Goal: Information Seeking & Learning: Learn about a topic

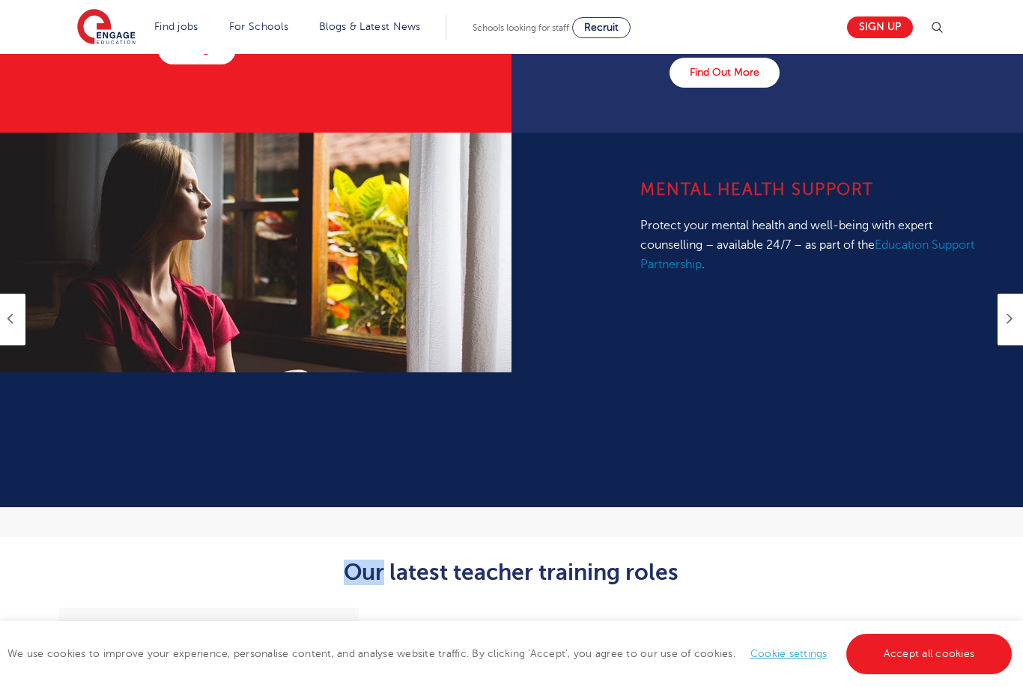
scroll to position [979, 0]
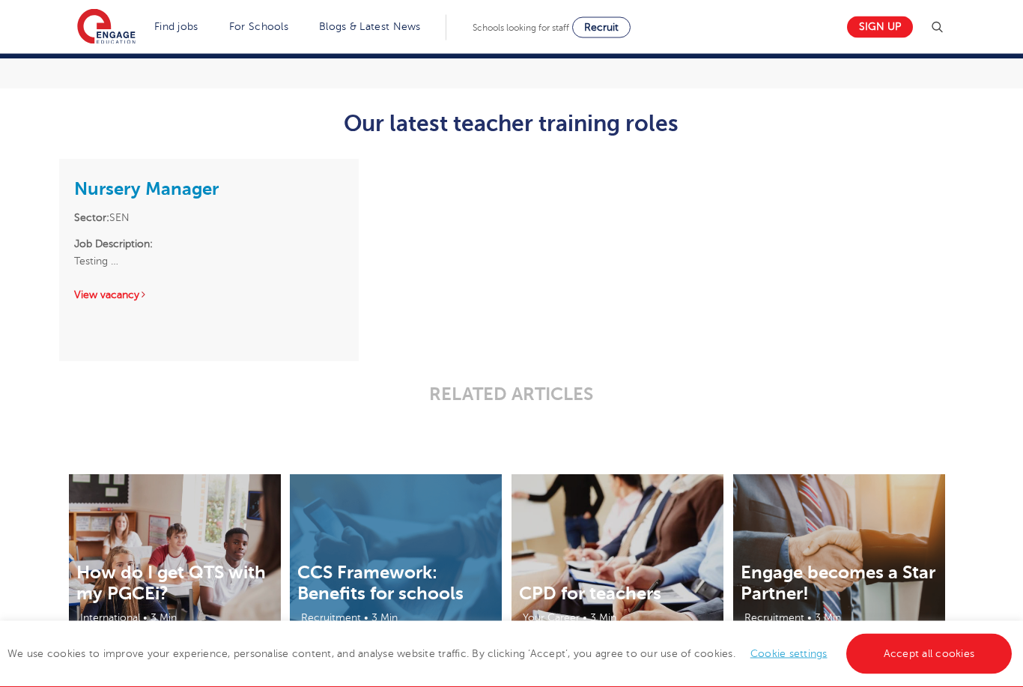
scroll to position [1617, 0]
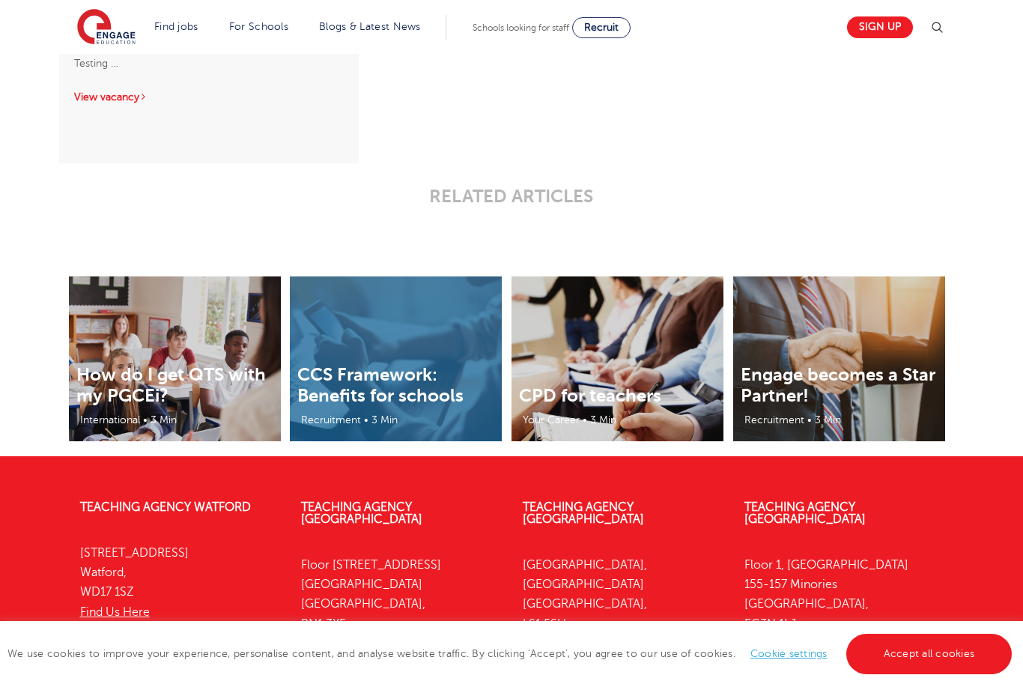
click at [826, 511] on link "Teaching Agency [GEOGRAPHIC_DATA]" at bounding box center [804, 512] width 121 height 25
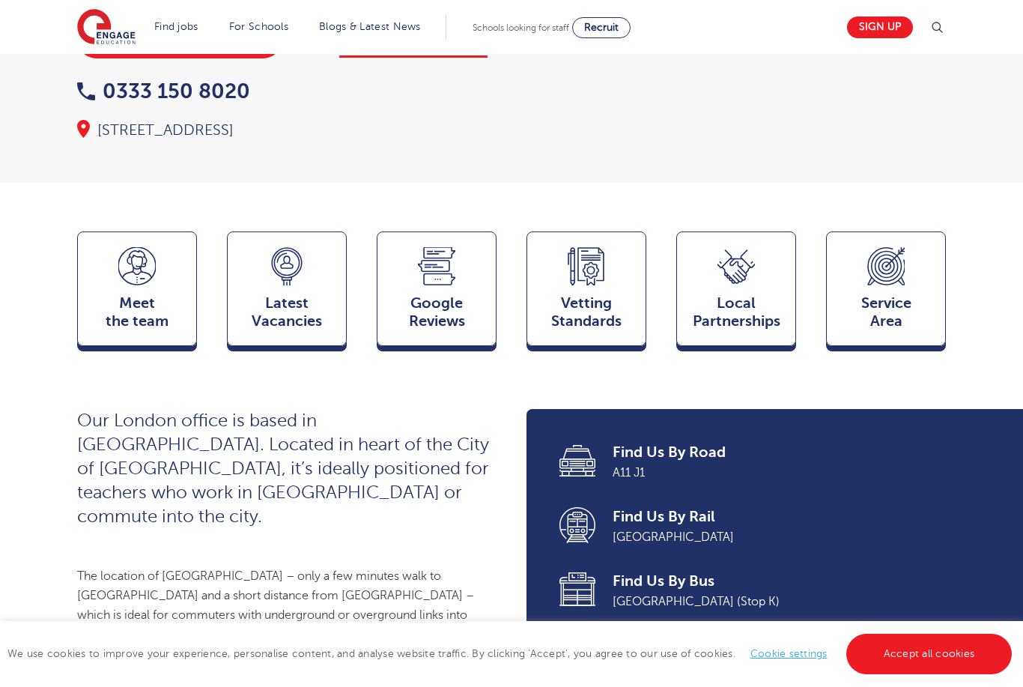
click at [292, 330] on span "Latest Vacancies" at bounding box center [286, 312] width 103 height 36
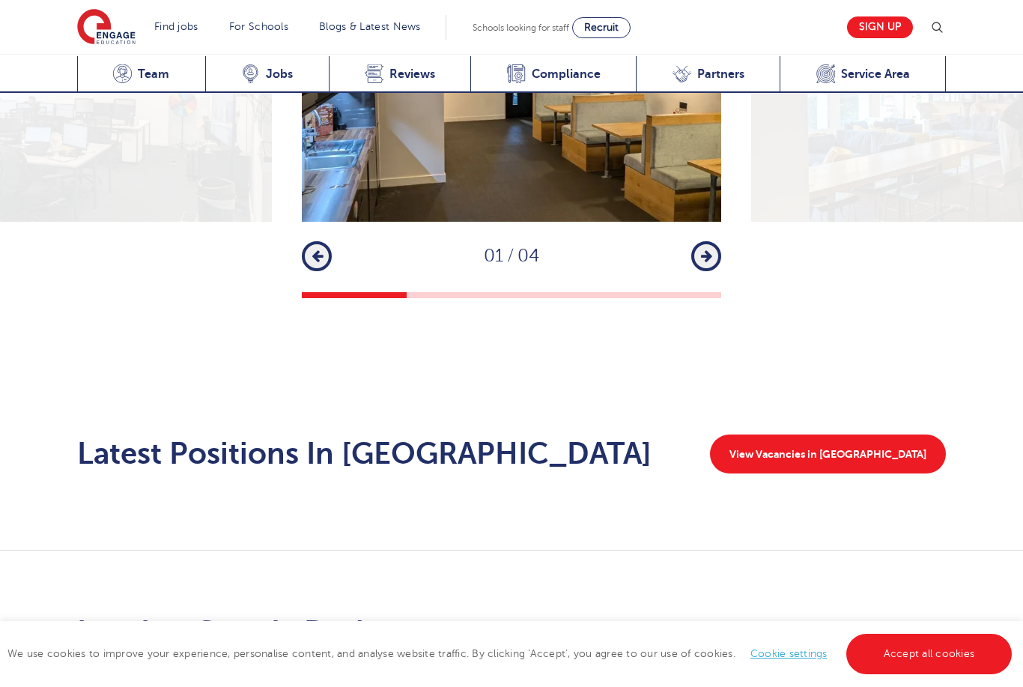
scroll to position [2172, 0]
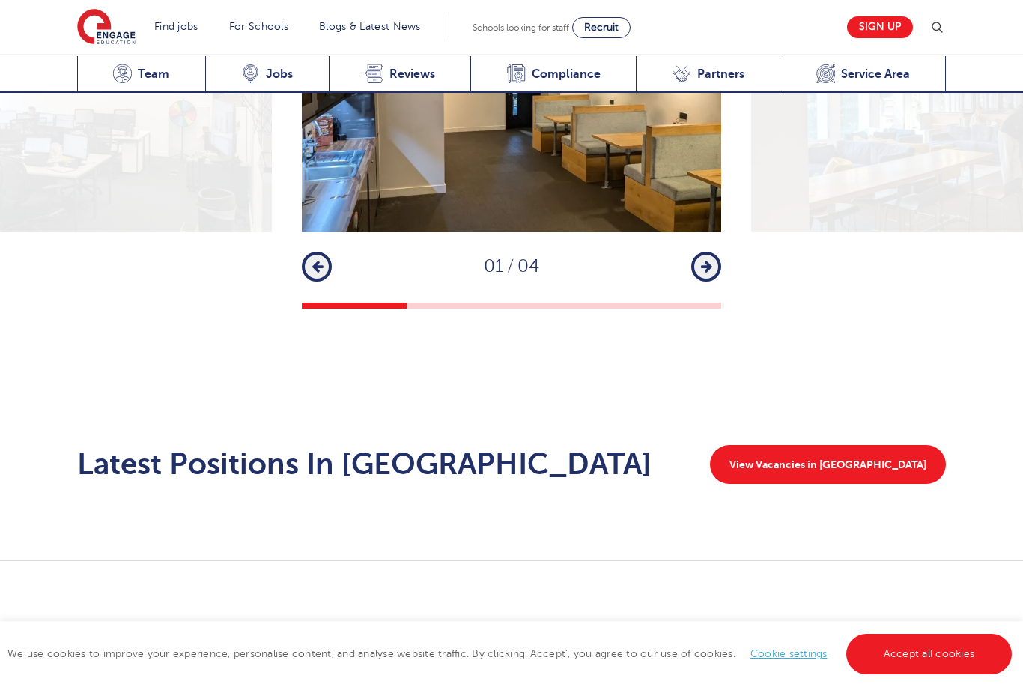
click at [826, 445] on link "View Vacancies in London" at bounding box center [828, 464] width 236 height 39
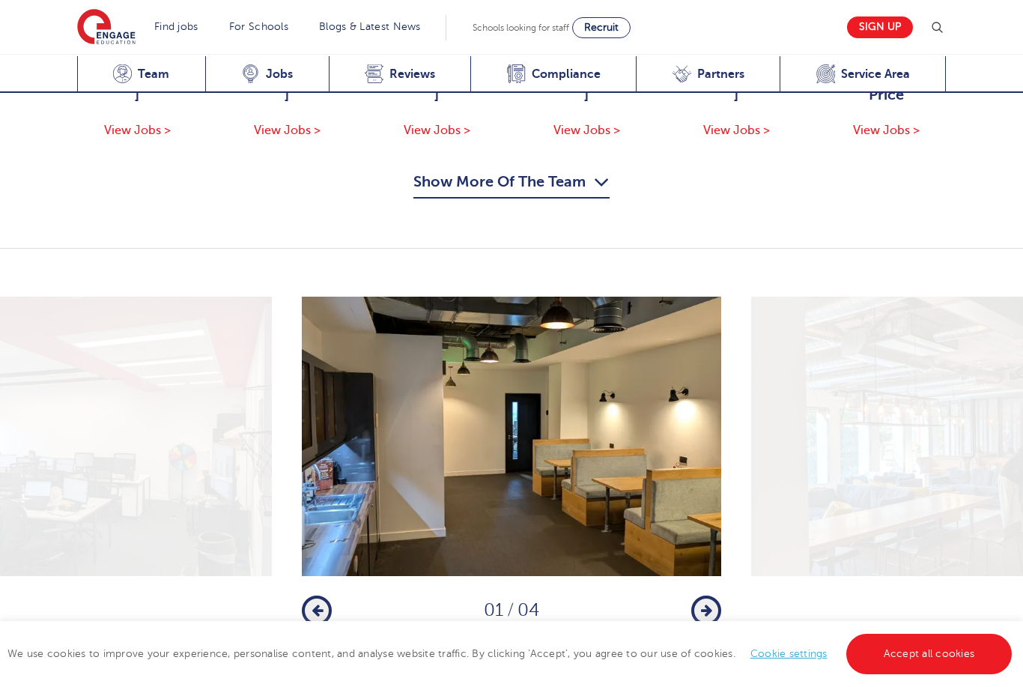
scroll to position [1829, 0]
click at [709, 603] on icon "button" at bounding box center [706, 609] width 11 height 13
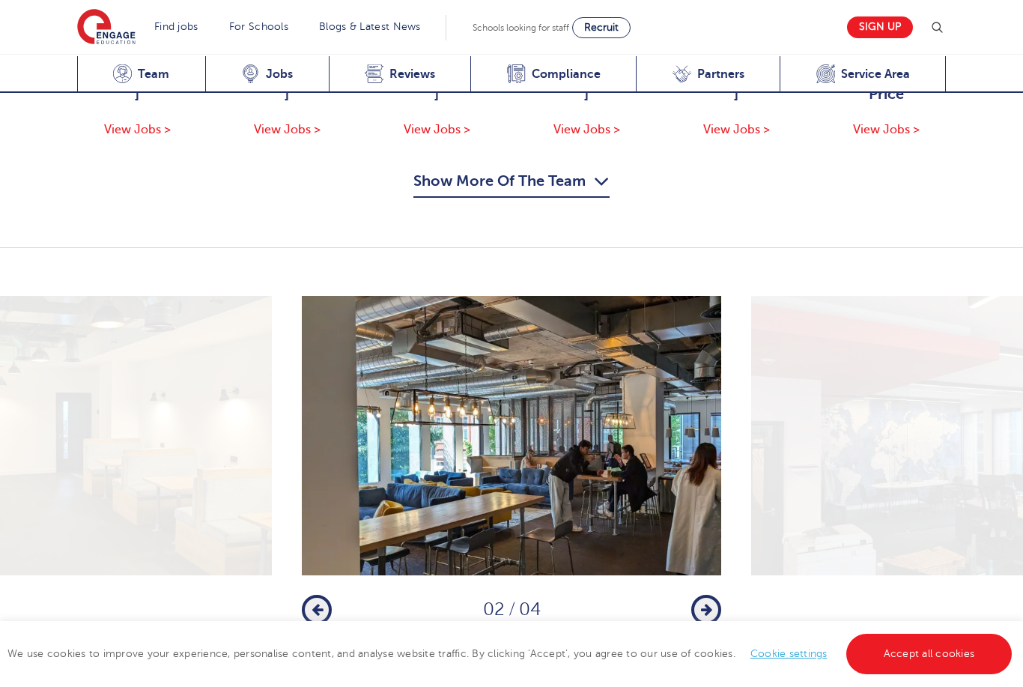
click at [699, 594] on button "Next" at bounding box center [706, 609] width 30 height 30
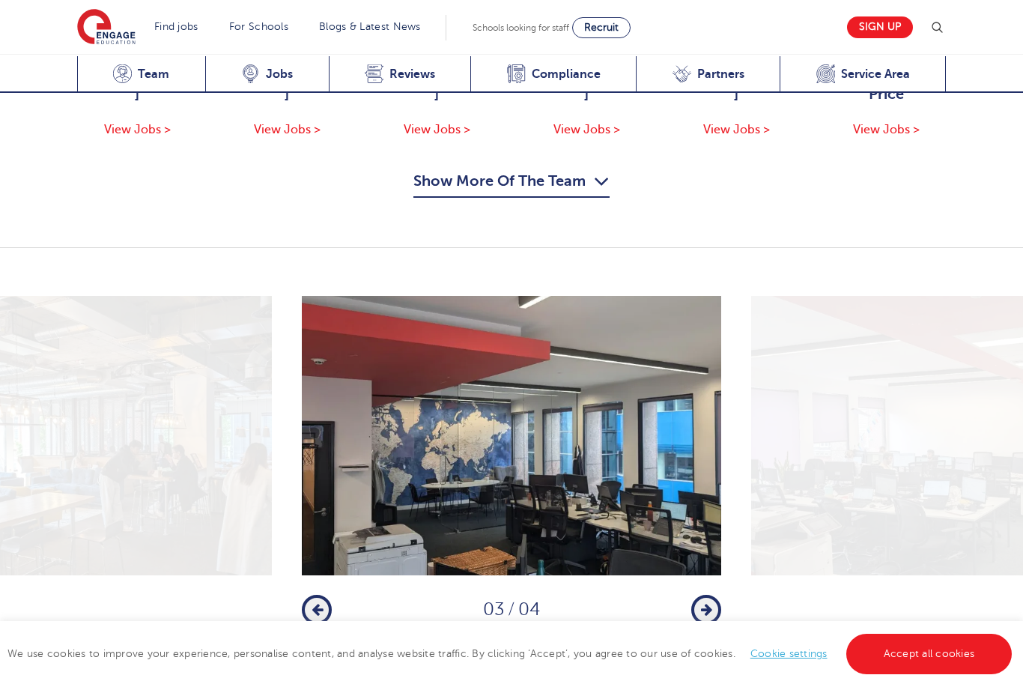
click at [701, 603] on icon "button" at bounding box center [706, 609] width 11 height 13
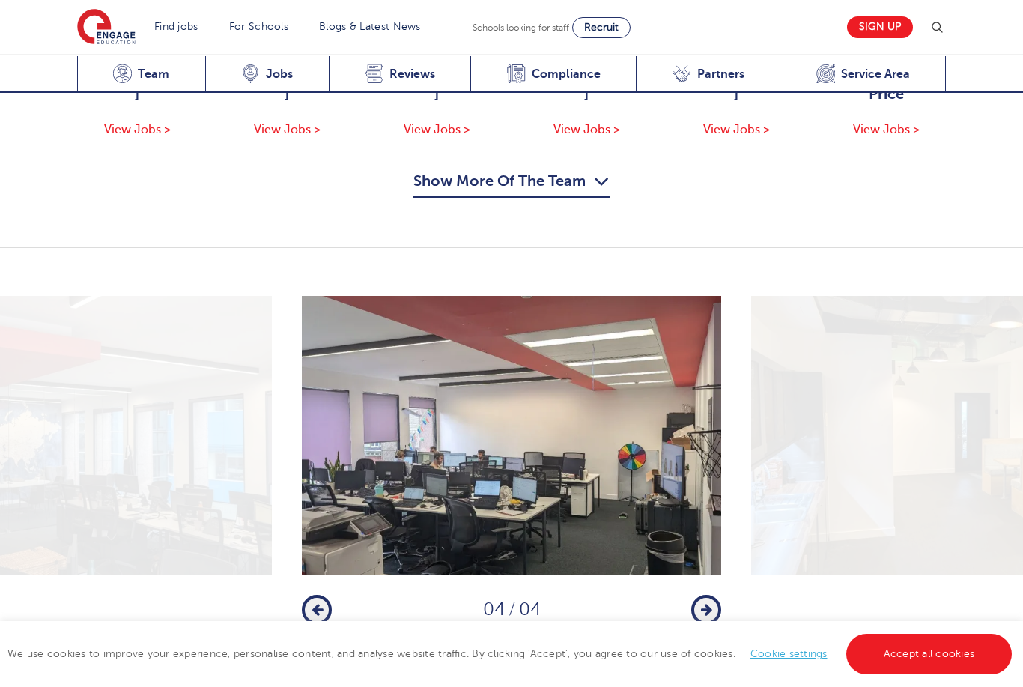
click at [697, 594] on button "Next" at bounding box center [706, 609] width 30 height 30
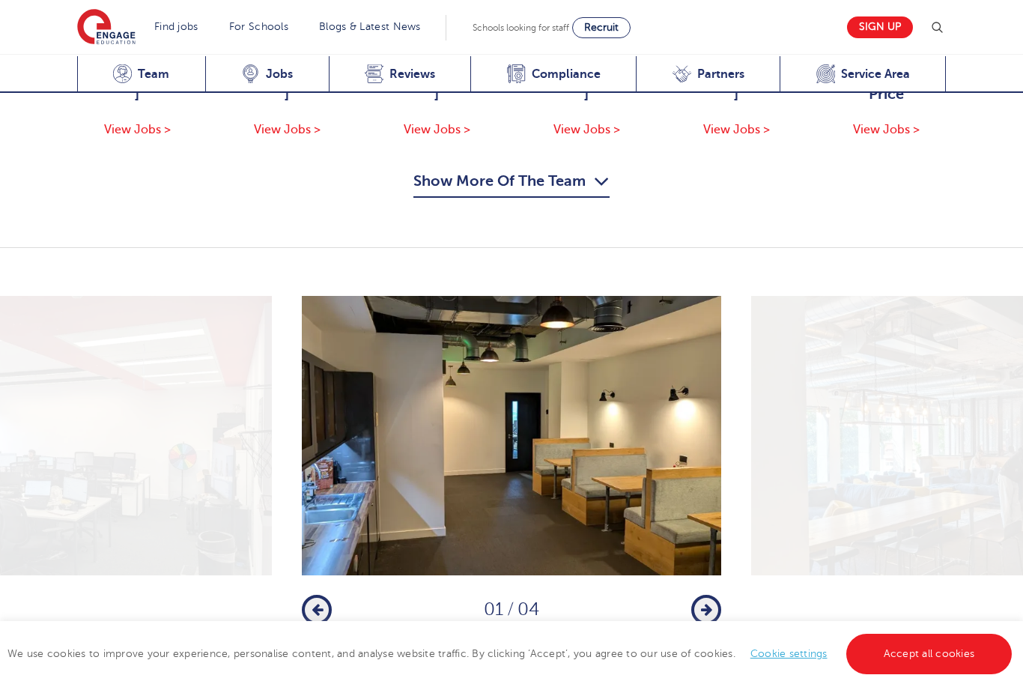
click at [323, 594] on button "Previous" at bounding box center [317, 609] width 30 height 30
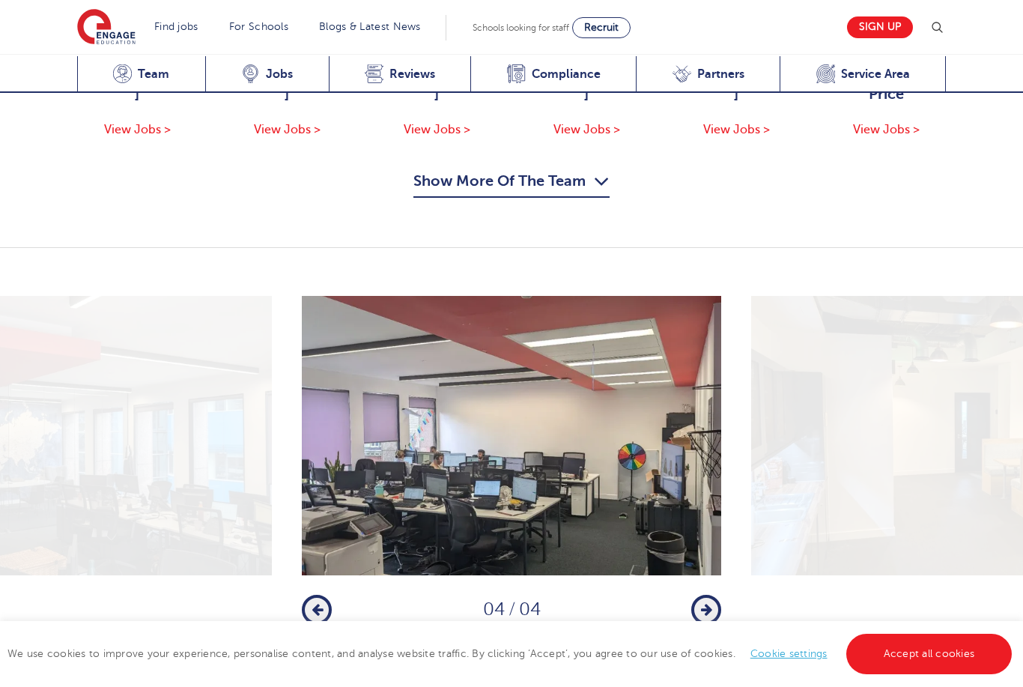
click at [720, 594] on button "Next" at bounding box center [706, 609] width 30 height 30
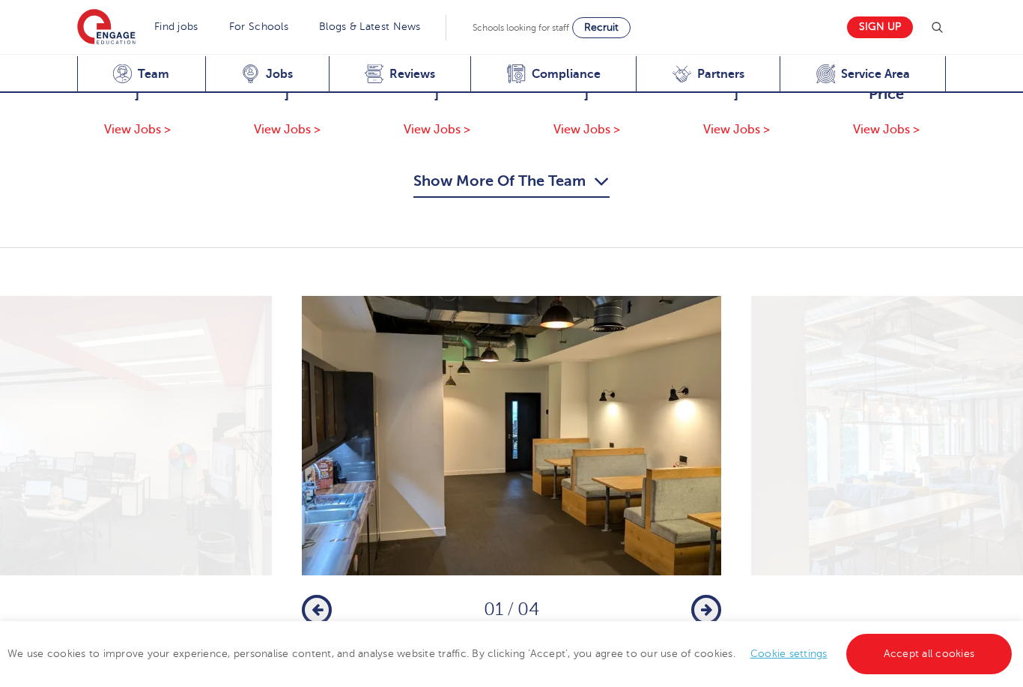
click at [704, 603] on icon "button" at bounding box center [706, 609] width 11 height 13
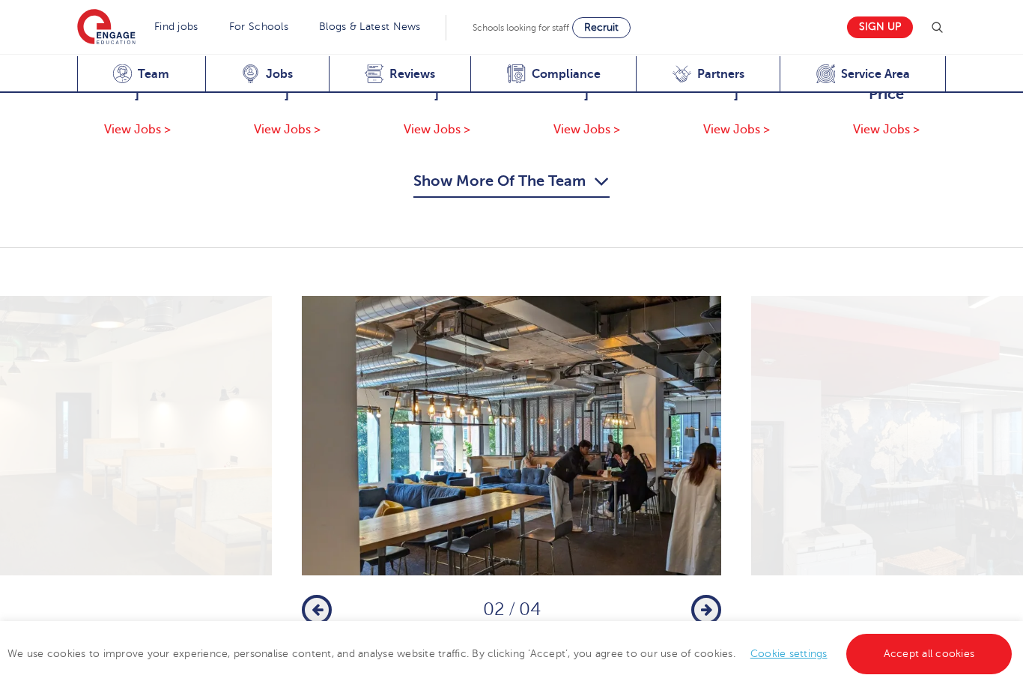
click at [696, 594] on button "Next" at bounding box center [706, 609] width 30 height 30
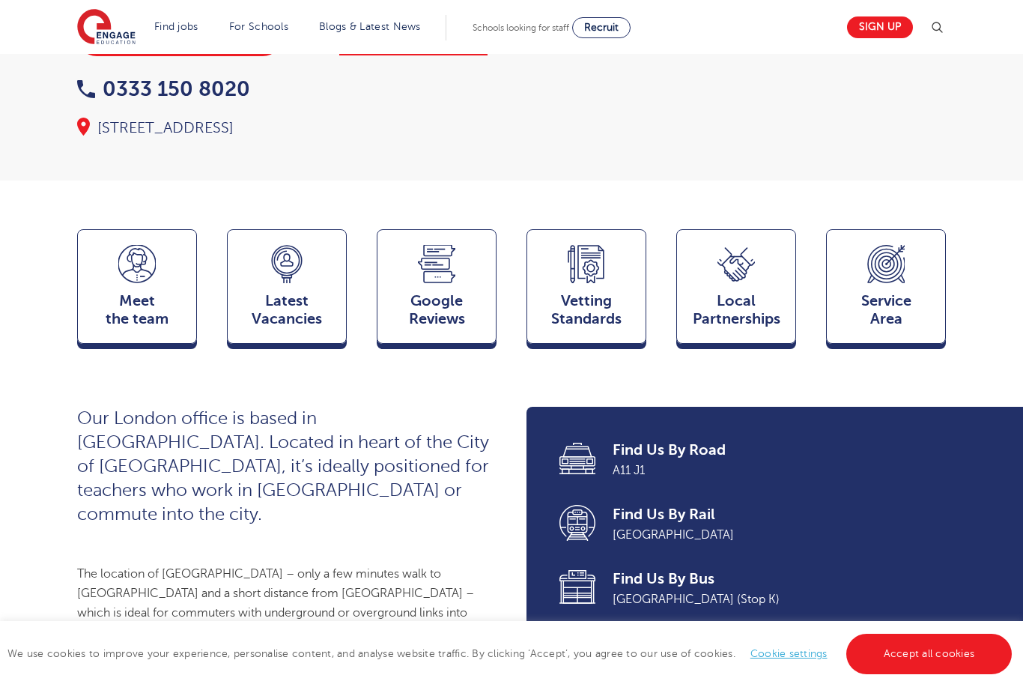
scroll to position [268, 0]
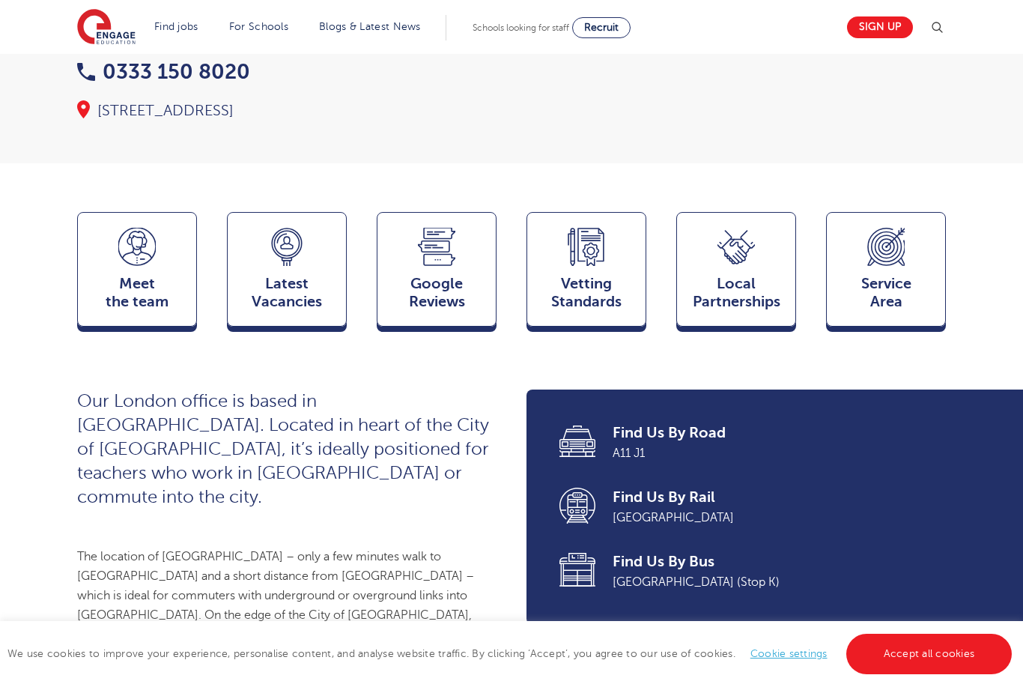
click at [160, 326] on div "Meet the team Team" at bounding box center [137, 269] width 120 height 115
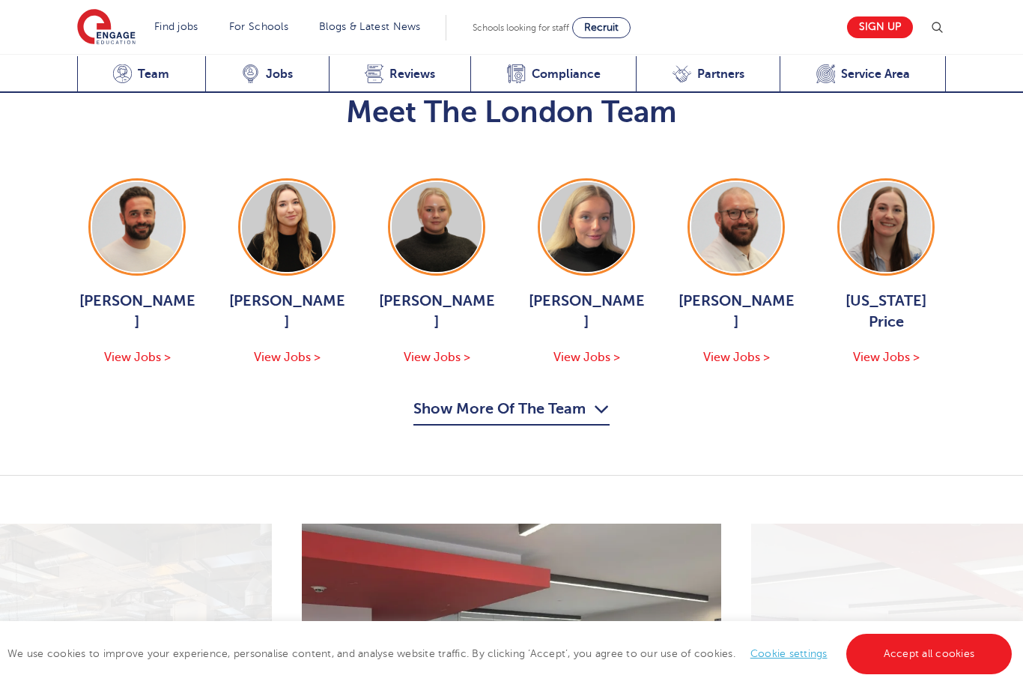
scroll to position [1648, 0]
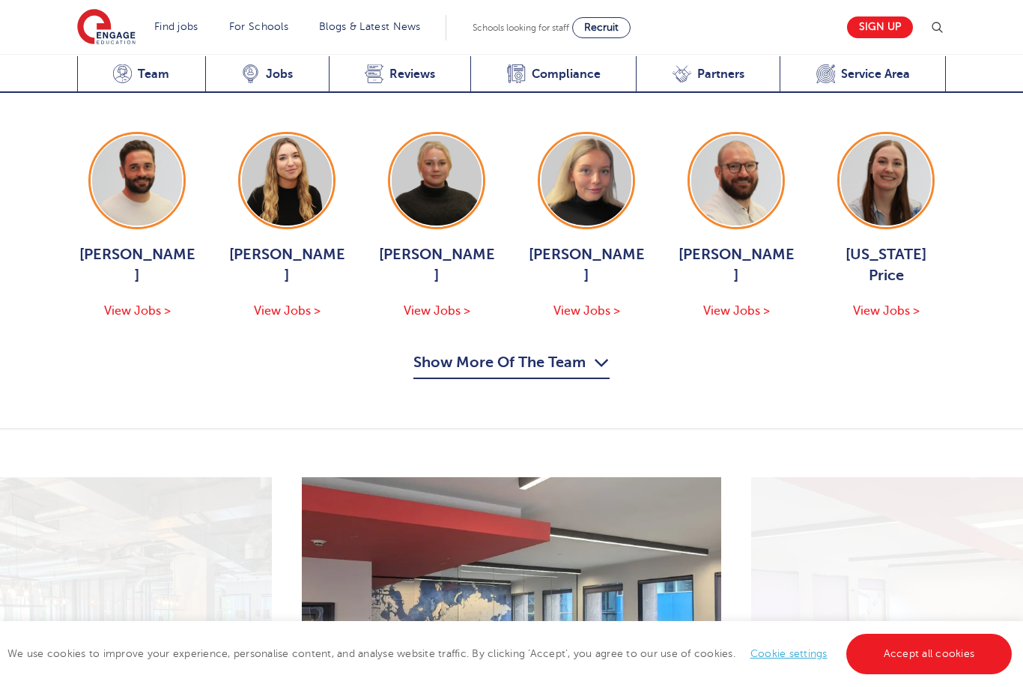
click at [165, 304] on span "View Jobs >" at bounding box center [137, 310] width 67 height 13
click at [312, 304] on span "View Jobs >" at bounding box center [287, 310] width 67 height 13
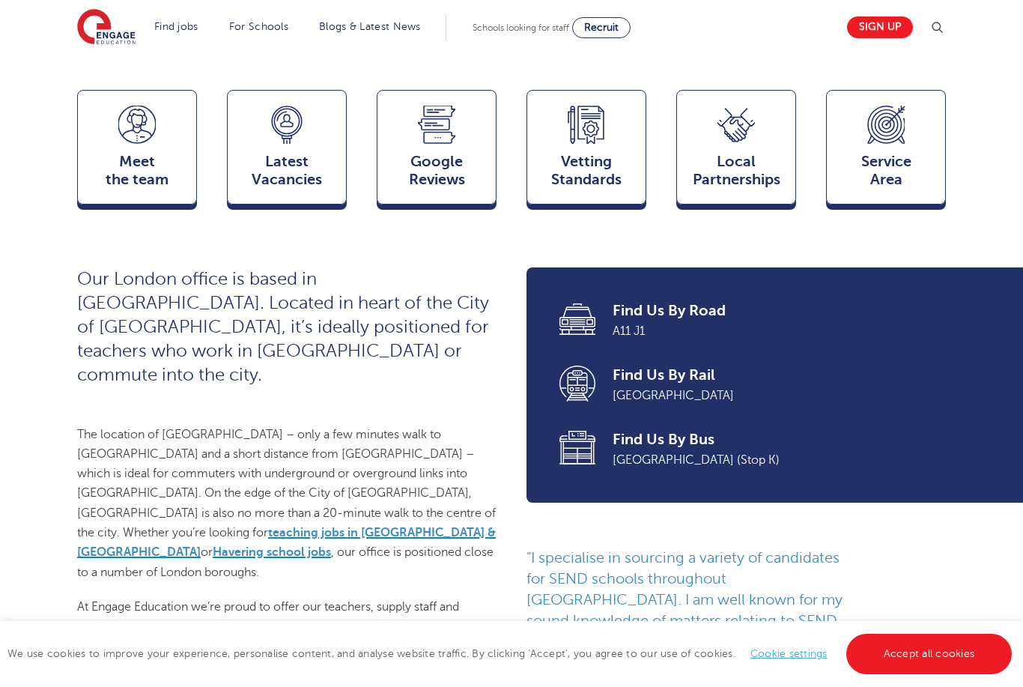
click at [174, 185] on span "Meet the team" at bounding box center [136, 171] width 103 height 36
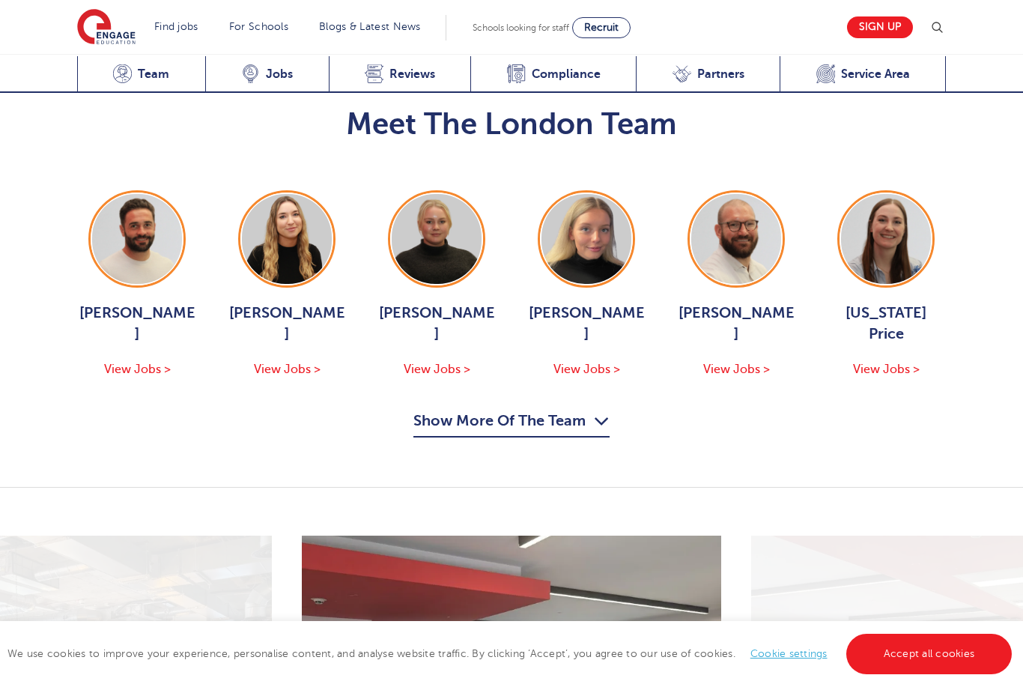
scroll to position [1607, 0]
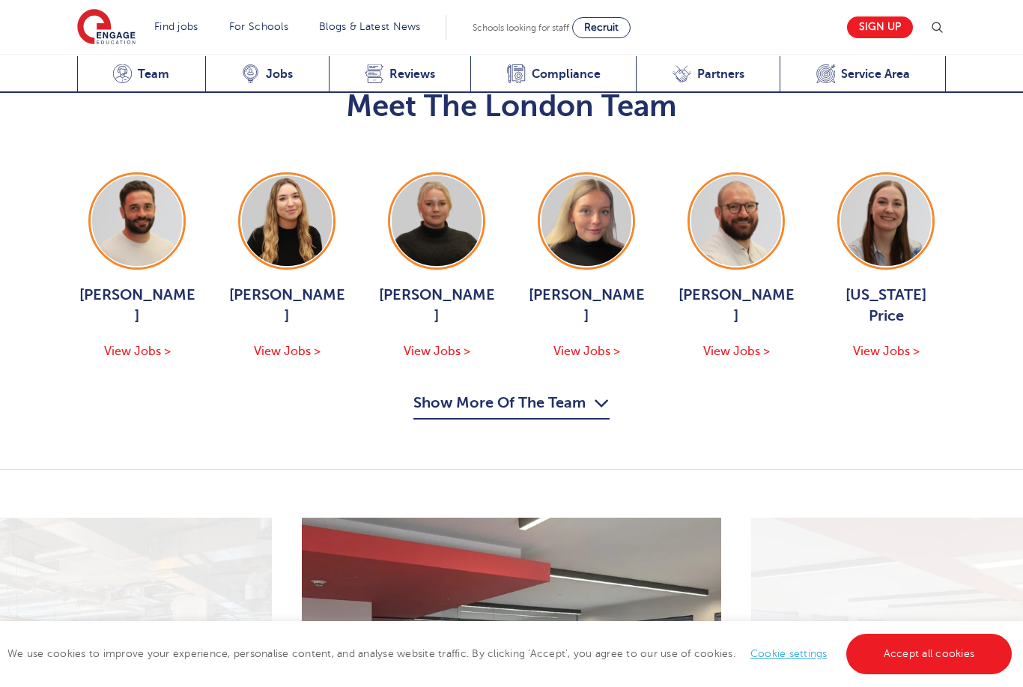
click at [452, 344] on span "View Jobs >" at bounding box center [437, 350] width 67 height 13
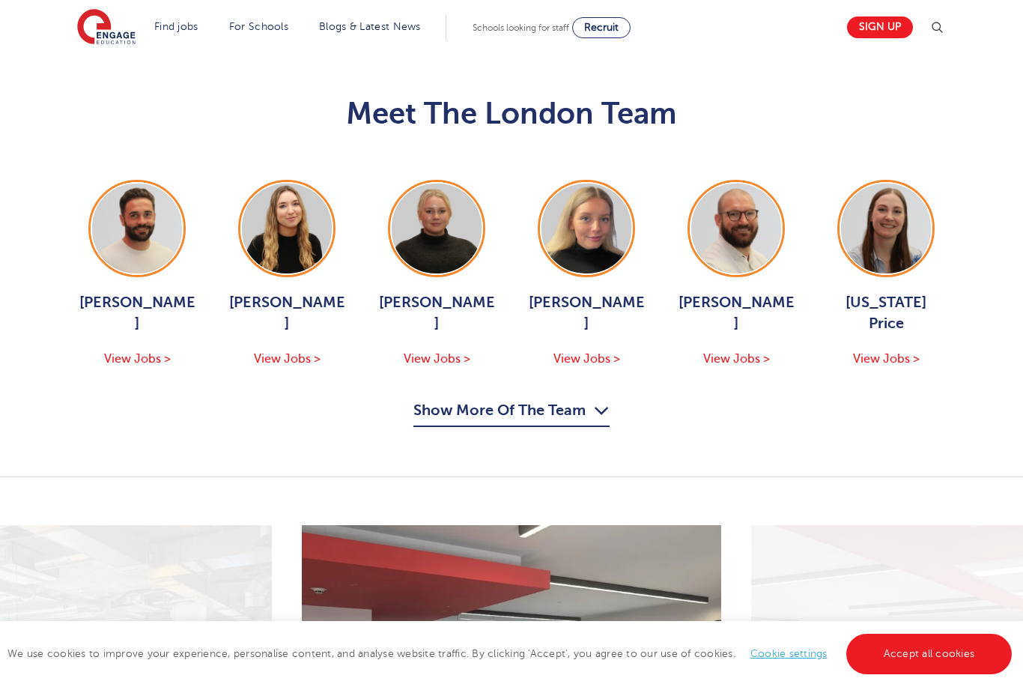
scroll to position [1655, 0]
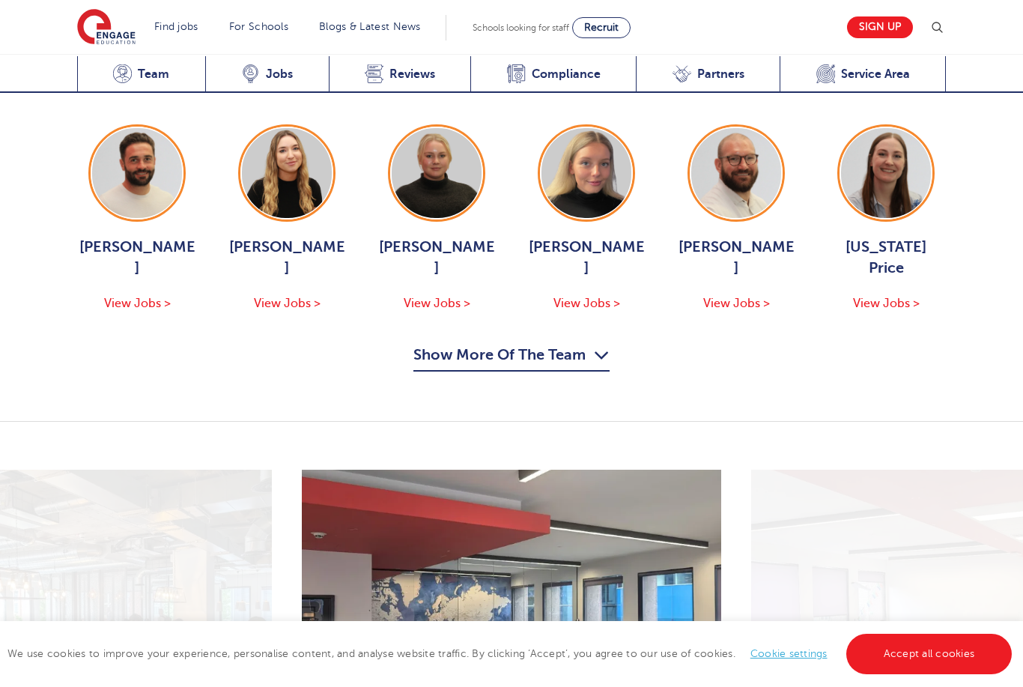
click at [604, 296] on span "View Jobs >" at bounding box center [586, 302] width 67 height 13
click at [754, 296] on span "View Jobs >" at bounding box center [736, 302] width 67 height 13
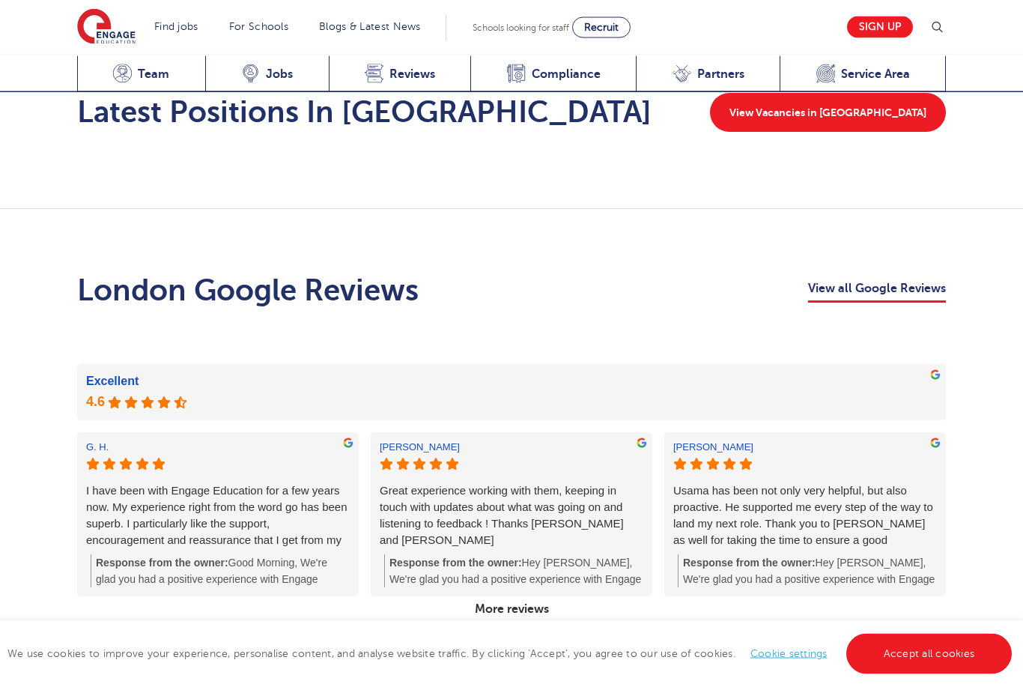
scroll to position [2494, 0]
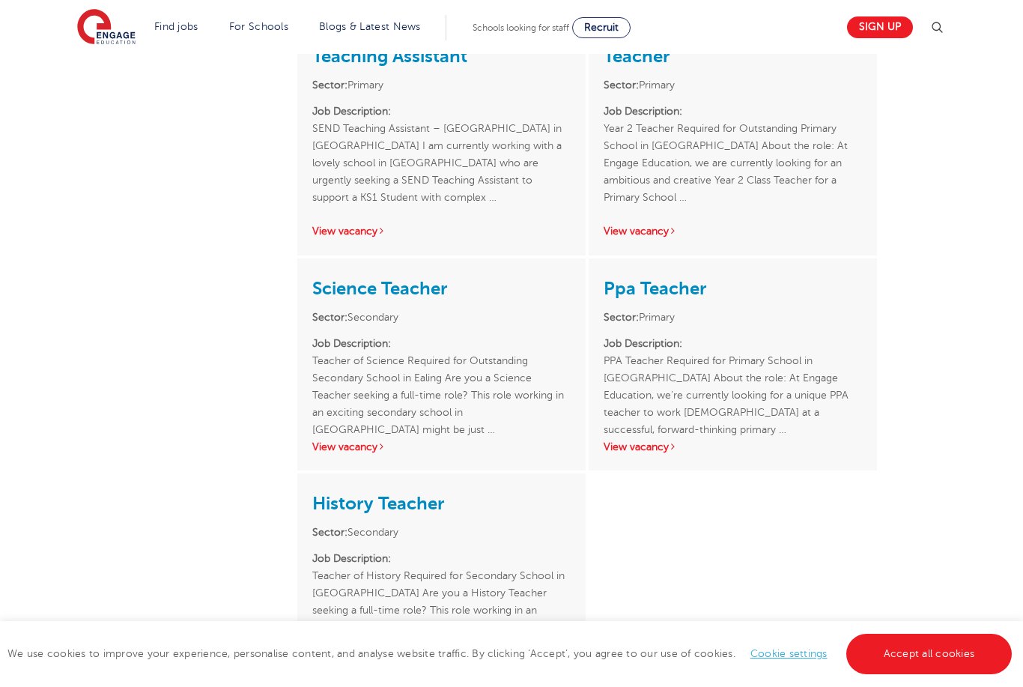
scroll to position [773, 0]
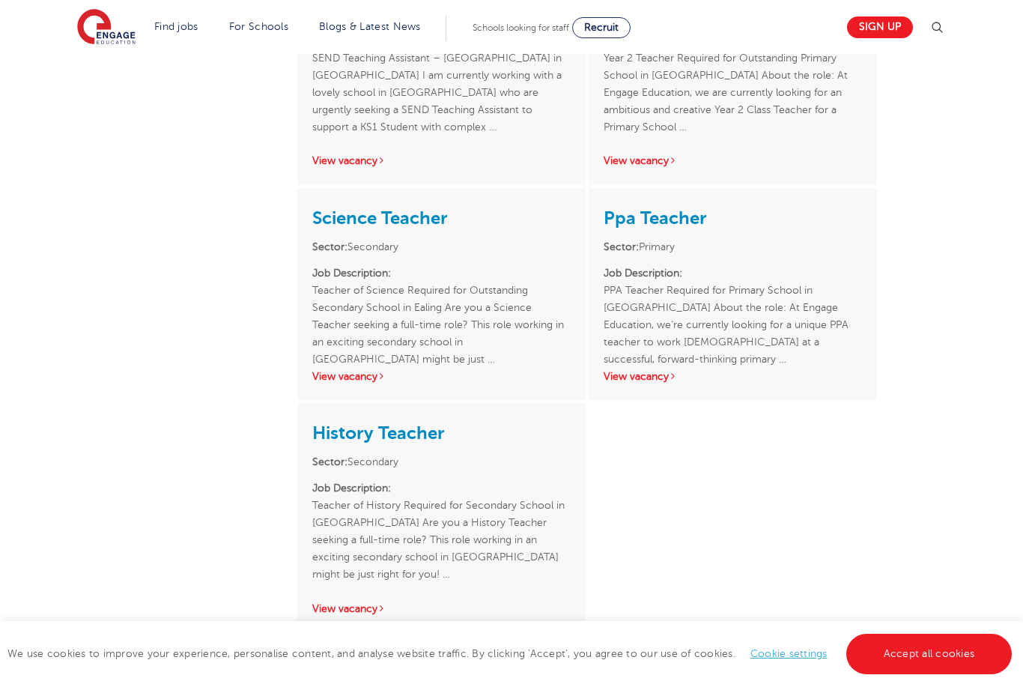
click at [438, 207] on link "Science Teacher" at bounding box center [379, 217] width 135 height 21
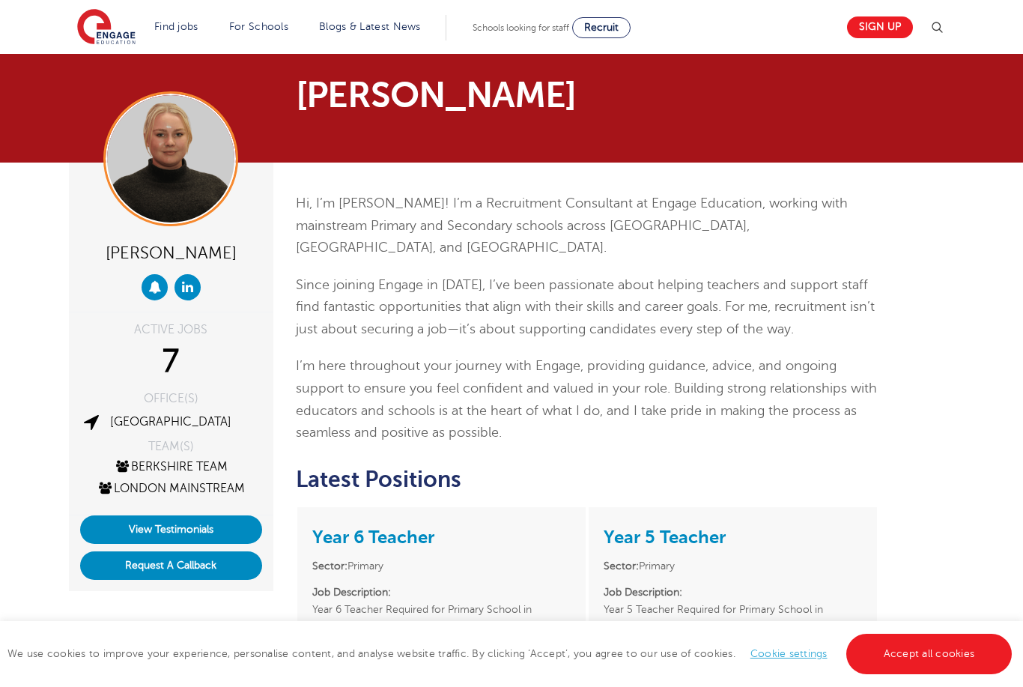
scroll to position [0, 0]
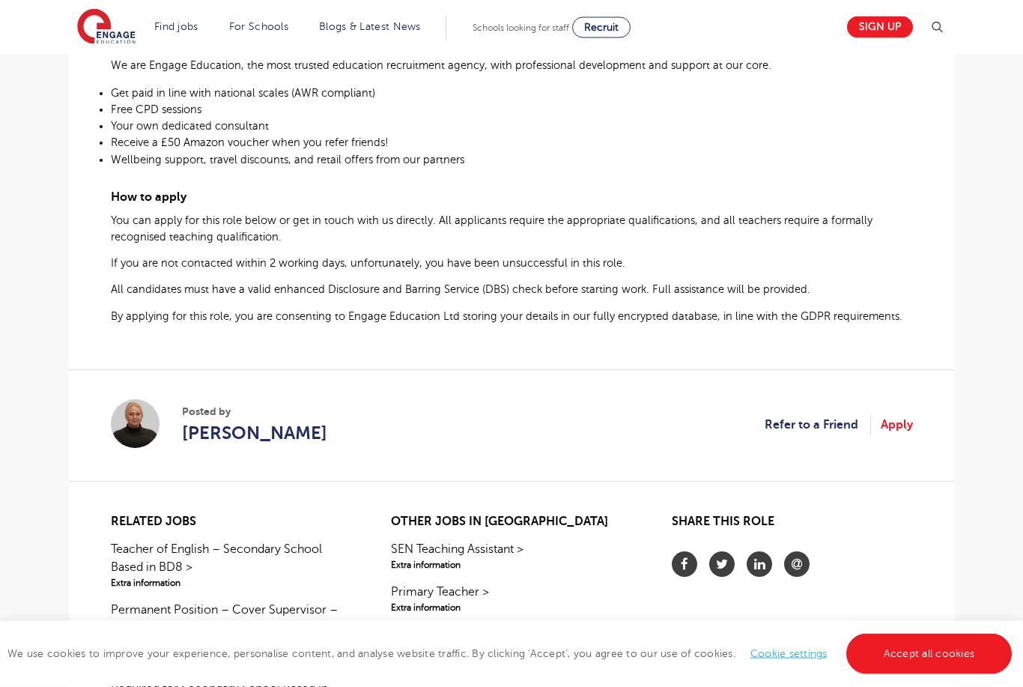
scroll to position [792, 0]
click at [423, 444] on section "Posted by [PERSON_NAME] Refer to a Friend Apply" at bounding box center [512, 424] width 802 height 112
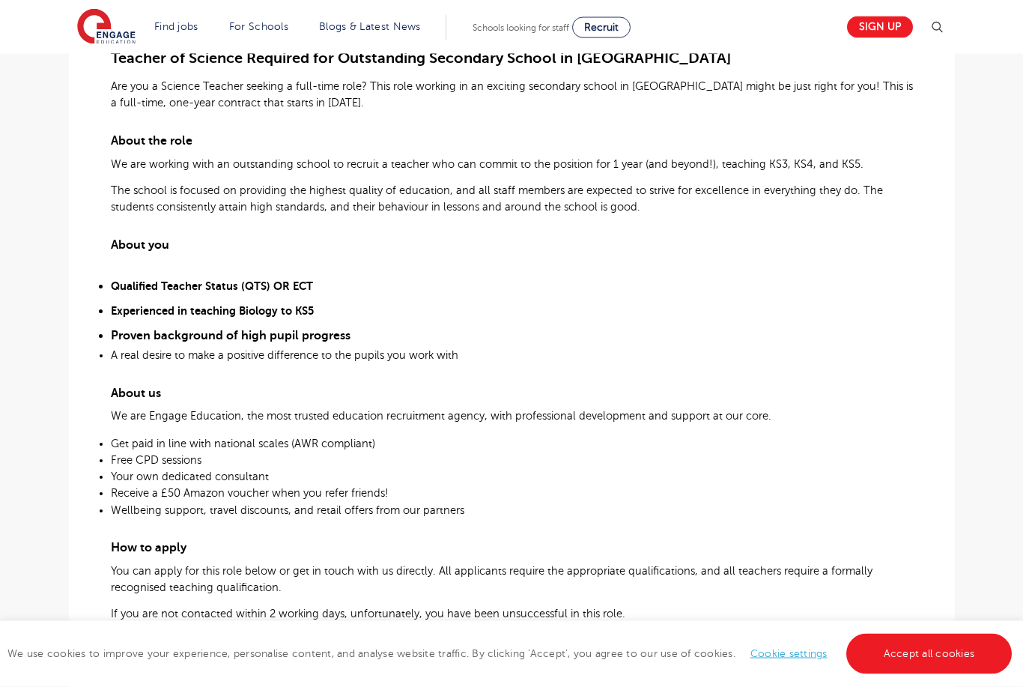
scroll to position [419, 0]
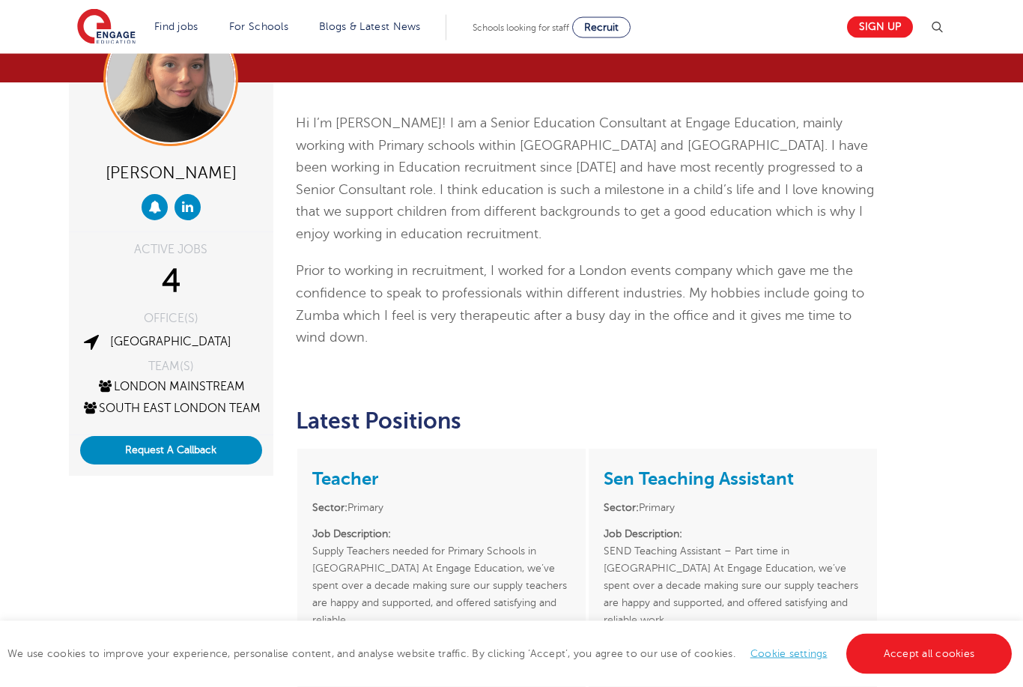
scroll to position [40, 0]
